Goal: Find specific page/section: Find specific page/section

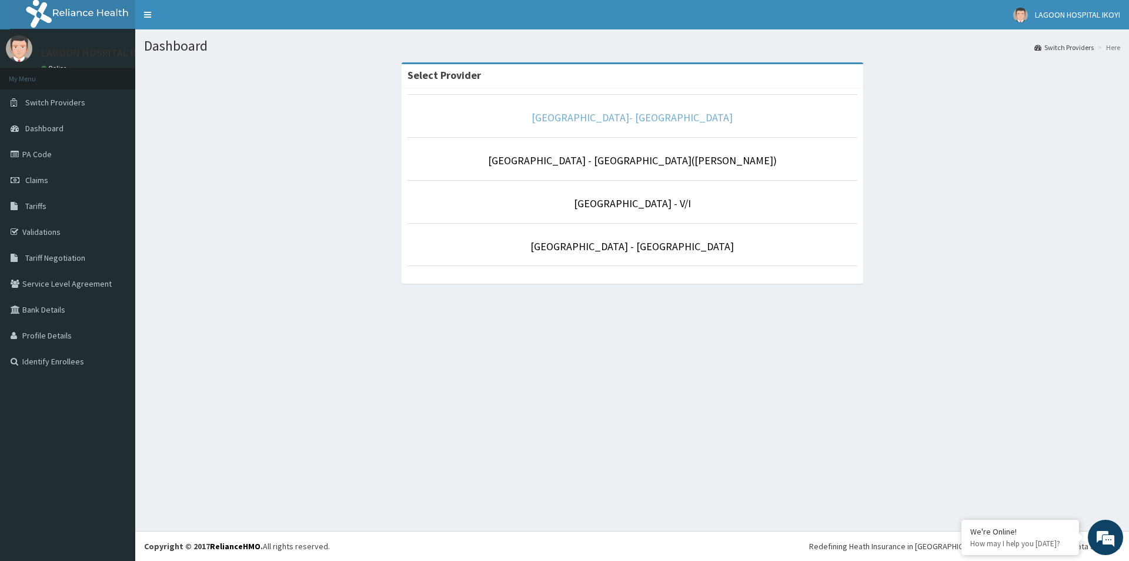
click at [634, 122] on link "[GEOGRAPHIC_DATA]- [GEOGRAPHIC_DATA]" at bounding box center [632, 118] width 201 height 14
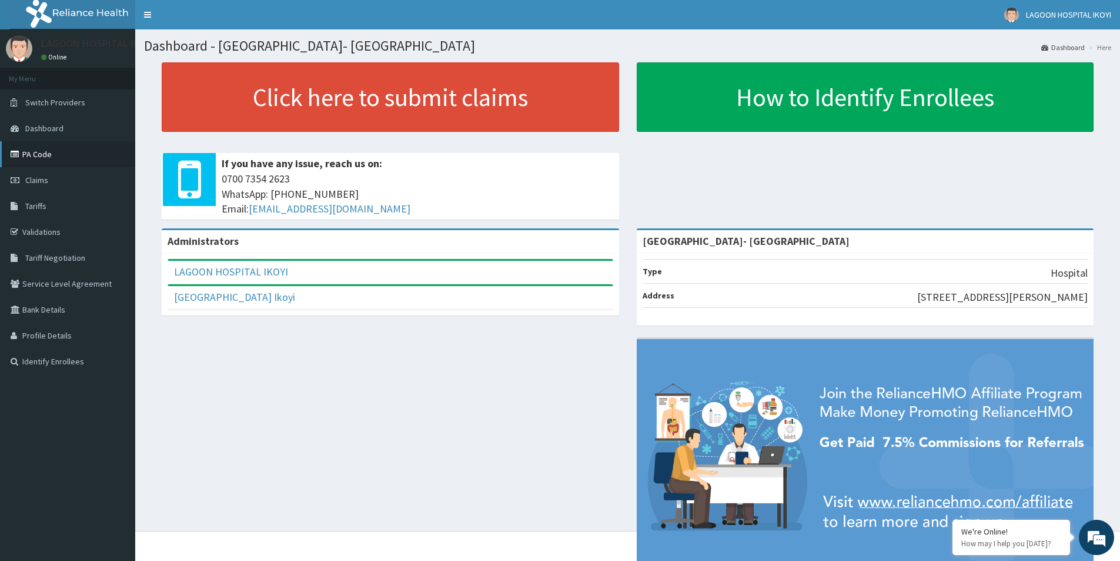
click at [59, 155] on link "PA Code" at bounding box center [67, 154] width 135 height 26
